Goal: Task Accomplishment & Management: Manage account settings

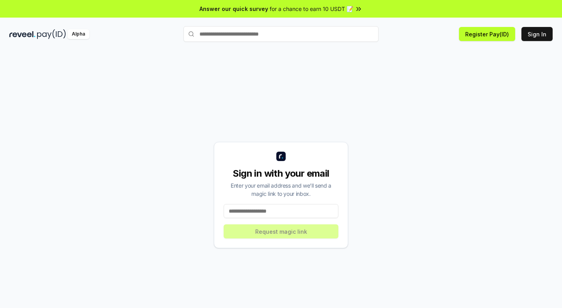
click at [301, 214] on input at bounding box center [281, 211] width 115 height 14
paste input "**********"
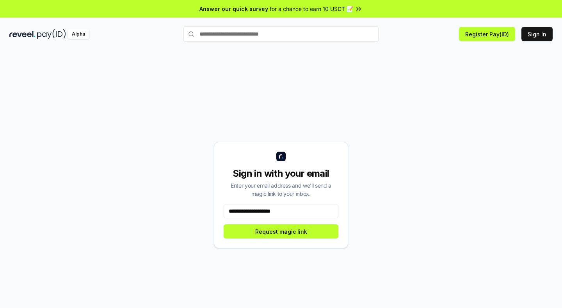
type input "**********"
click at [383, 199] on div "**********" at bounding box center [280, 195] width 543 height 270
click at [306, 236] on button "Request magic link" at bounding box center [281, 231] width 115 height 14
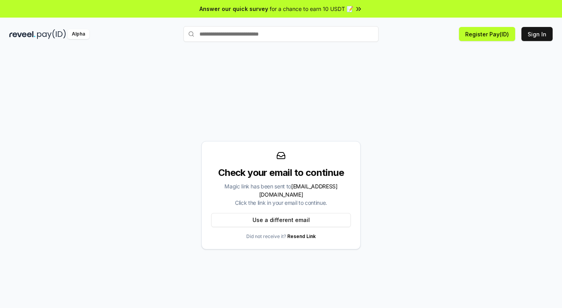
click at [33, 34] on img at bounding box center [22, 34] width 26 height 10
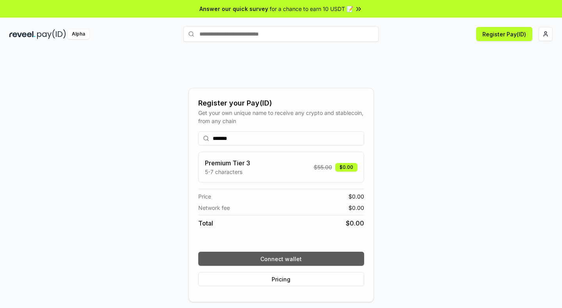
type input "*******"
click at [305, 258] on button "Connect wallet" at bounding box center [281, 258] width 166 height 14
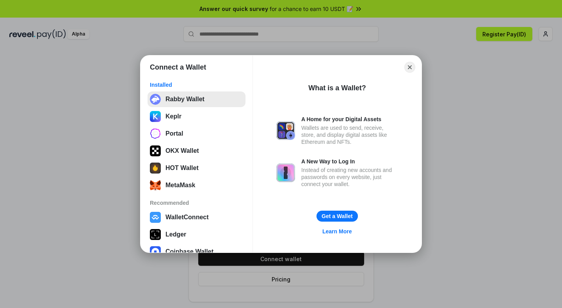
click at [211, 98] on button "Rabby Wallet" at bounding box center [197, 99] width 98 height 16
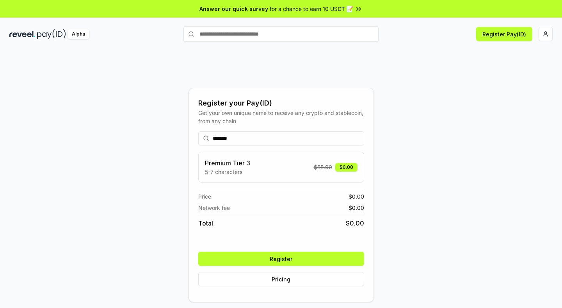
click at [344, 256] on button "Register" at bounding box center [281, 258] width 166 height 14
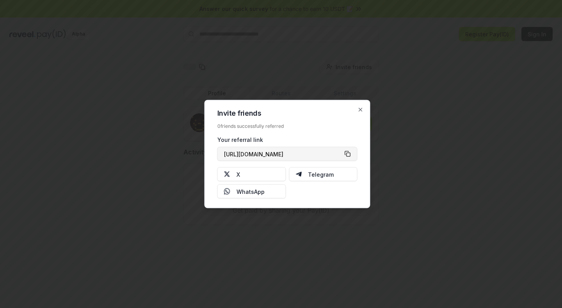
click at [293, 152] on button "https://reveel.id/refer/" at bounding box center [287, 154] width 140 height 14
click at [272, 205] on div "Invite friends 0 friends successfully referred Your referral link https://revee…" at bounding box center [288, 154] width 166 height 108
click at [363, 105] on div "Invite friends 0 friends successfully referred Your referral link https://revee…" at bounding box center [288, 154] width 166 height 108
click at [361, 109] on icon "button" at bounding box center [360, 109] width 3 height 3
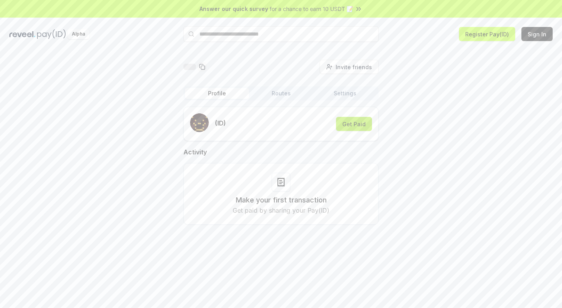
click at [354, 123] on button "Get Paid" at bounding box center [354, 124] width 36 height 14
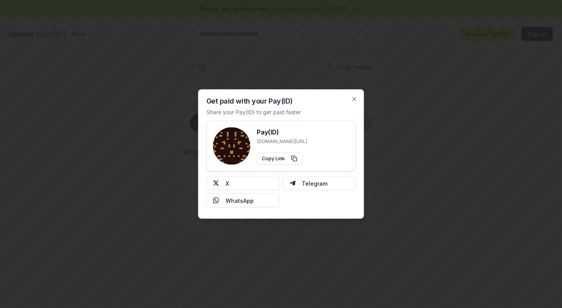
click at [359, 98] on div "Get paid with your Pay(ID) Share your Pay(ID) to get paid faster Pay(ID) reveel…" at bounding box center [281, 153] width 166 height 129
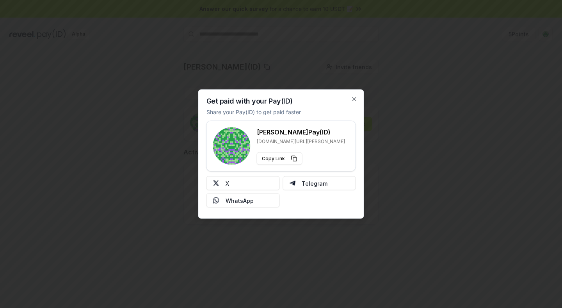
click at [360, 98] on div "Get paid with your Pay(ID) Share your Pay(ID) to get paid faster goyette Pay(ID…" at bounding box center [281, 153] width 166 height 129
click at [358, 99] on div "Get paid with your Pay(ID) Share your Pay(ID) to get paid faster goyette Pay(ID…" at bounding box center [281, 153] width 166 height 129
click at [355, 99] on icon "button" at bounding box center [354, 99] width 6 height 6
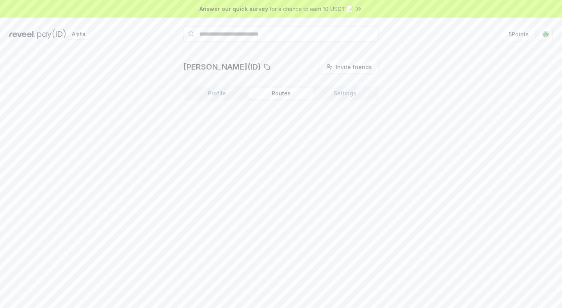
click at [294, 96] on button "Routes" at bounding box center [281, 93] width 64 height 11
click at [339, 94] on button "Settings" at bounding box center [345, 93] width 64 height 11
click at [338, 133] on icon at bounding box center [339, 133] width 6 height 6
click at [395, 66] on div "goyette(ID) Invite friends Invite Profile Routes Settings Default Wallet Edit 0…" at bounding box center [280, 106] width 543 height 93
click at [280, 92] on button "Routes" at bounding box center [281, 93] width 64 height 11
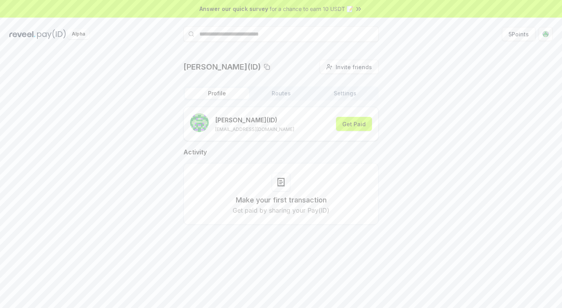
click at [230, 94] on button "Profile" at bounding box center [217, 93] width 64 height 11
click at [352, 123] on button "Get Paid" at bounding box center [354, 124] width 36 height 14
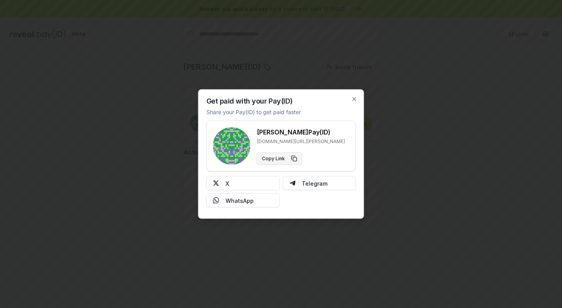
click at [281, 159] on button "Copy Link" at bounding box center [280, 158] width 46 height 12
